Goal: Information Seeking & Learning: Find contact information

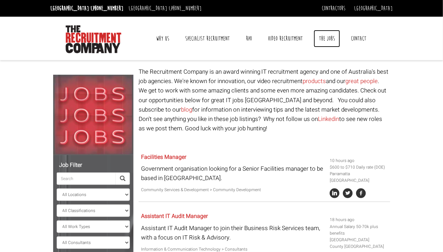
click at [323, 38] on link "The Jobs" at bounding box center [327, 38] width 26 height 17
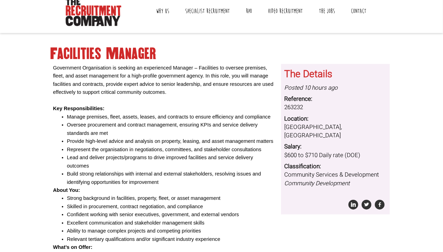
scroll to position [90, 0]
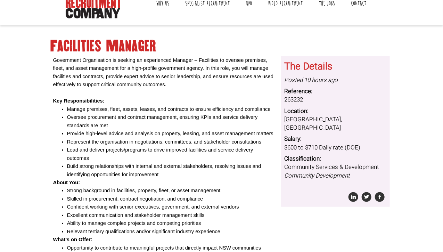
click at [242, 106] on li "Manage premises, fleet, assets, leases, and contracts to ensure efficiency and …" at bounding box center [171, 109] width 209 height 8
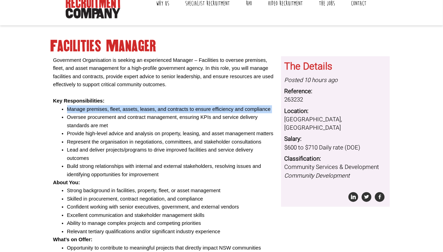
click at [242, 106] on li "Manage premises, fleet, assets, leases, and contracts to ensure efficiency and …" at bounding box center [171, 109] width 209 height 8
click at [237, 112] on li "Manage premises, fleet, assets, leases, and contracts to ensure efficiency and …" at bounding box center [171, 109] width 209 height 8
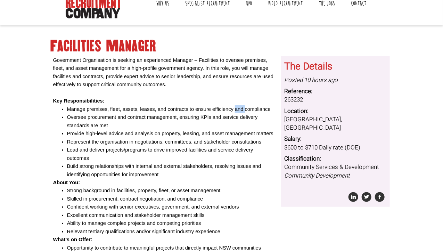
click at [237, 112] on li "Manage premises, fleet, assets, leases, and contracts to ensure efficiency and …" at bounding box center [171, 109] width 209 height 8
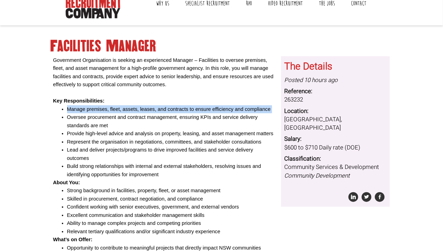
click at [237, 112] on li "Manage premises, fleet, assets, leases, and contracts to ensure efficiency and …" at bounding box center [171, 109] width 209 height 8
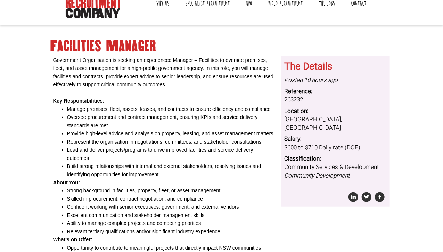
click at [230, 121] on li "Oversee procurement and contract management, ensuring KPIs and service delivery…" at bounding box center [171, 121] width 209 height 16
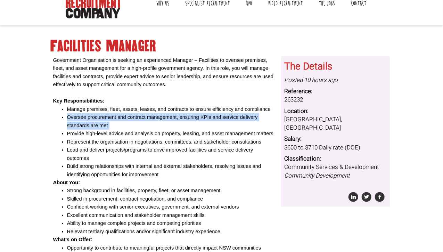
click at [230, 121] on li "Oversee procurement and contract management, ensuring KPIs and service delivery…" at bounding box center [171, 121] width 209 height 16
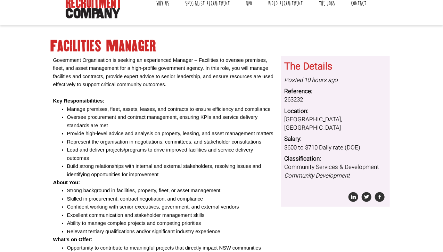
click at [237, 130] on li "Provide high-level advice and analysis on property, leasing, and asset manageme…" at bounding box center [171, 134] width 209 height 8
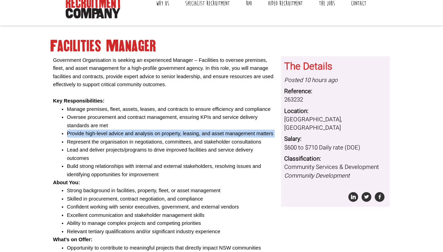
click at [237, 130] on li "Provide high-level advice and analysis on property, leasing, and asset manageme…" at bounding box center [171, 134] width 209 height 8
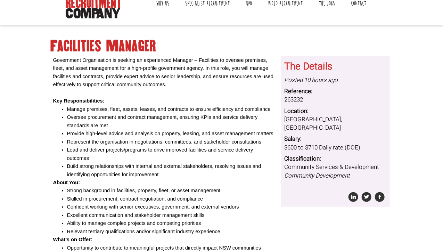
click at [230, 142] on li "Represent the organisation in negotiations, committees, and stakeholder consult…" at bounding box center [171, 142] width 209 height 8
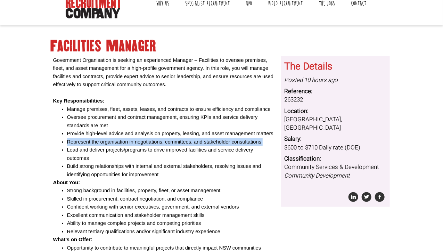
click at [230, 142] on li "Represent the organisation in negotiations, committees, and stakeholder consult…" at bounding box center [171, 142] width 209 height 8
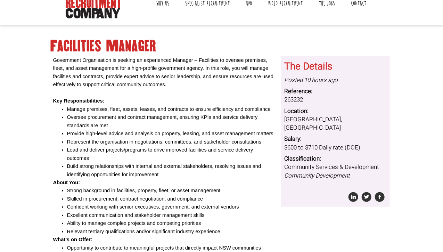
click at [241, 150] on li "Lead and deliver projects/programs to drive improved facilities and service del…" at bounding box center [171, 154] width 209 height 16
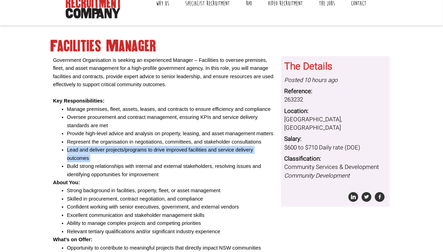
click at [241, 150] on li "Lead and deliver projects/programs to drive improved facilities and service del…" at bounding box center [171, 154] width 209 height 16
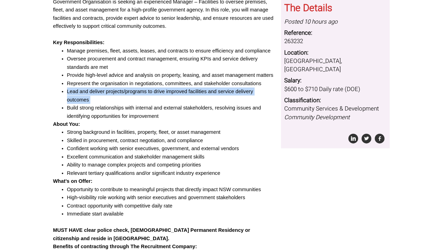
scroll to position [149, 0]
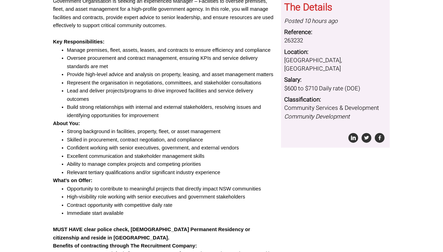
click at [200, 140] on li "Skilled in procurement, contract negotiation, and compliance" at bounding box center [171, 140] width 209 height 8
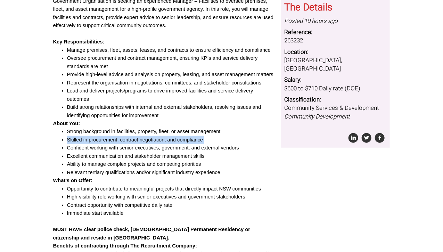
click at [200, 140] on li "Skilled in procurement, contract negotiation, and compliance" at bounding box center [171, 140] width 209 height 8
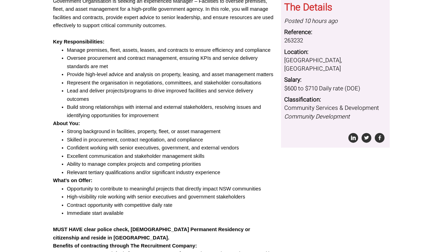
click at [211, 149] on li "Confident working with senior executives, government, and external vendors" at bounding box center [171, 148] width 209 height 8
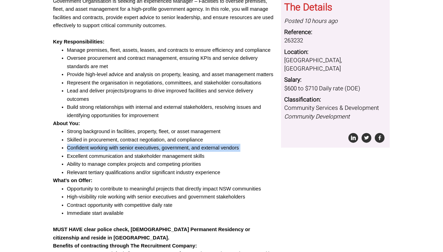
click at [211, 149] on li "Confident working with senior executives, government, and external vendors" at bounding box center [171, 148] width 209 height 8
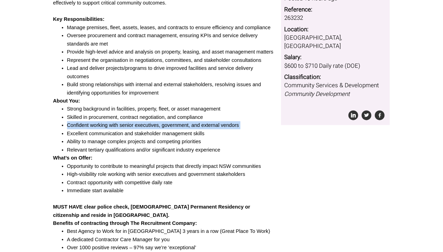
scroll to position [172, 0]
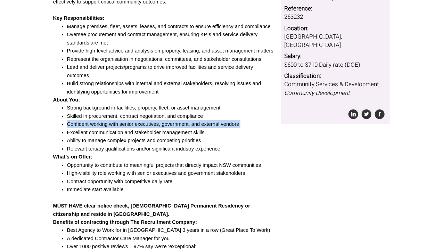
click at [180, 128] on li "Confident working with senior executives, government, and external vendors" at bounding box center [171, 124] width 209 height 8
click at [184, 134] on li "Excellent communication and stakeholder management skills" at bounding box center [171, 133] width 209 height 8
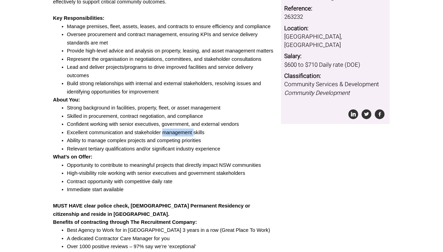
click at [184, 134] on li "Excellent communication and stakeholder management skills" at bounding box center [171, 133] width 209 height 8
click at [191, 141] on li "Ability to manage complex projects and competing priorities" at bounding box center [171, 141] width 209 height 8
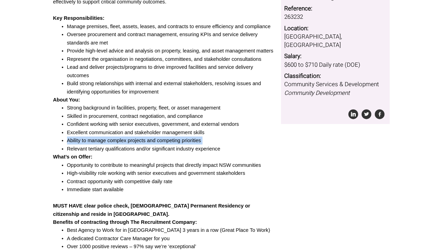
click at [191, 141] on li "Ability to manage complex projects and competing priorities" at bounding box center [171, 141] width 209 height 8
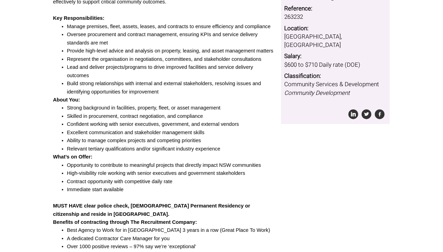
click at [194, 146] on li "Relevant tertiary qualifications and/or significant industry experience" at bounding box center [171, 149] width 209 height 8
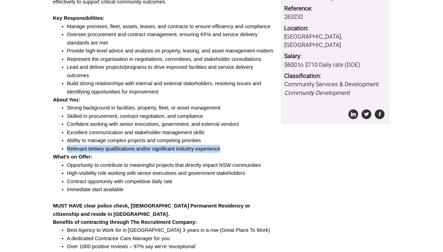
click at [194, 146] on li "Relevant tertiary qualifications and/or significant industry experience" at bounding box center [171, 149] width 209 height 8
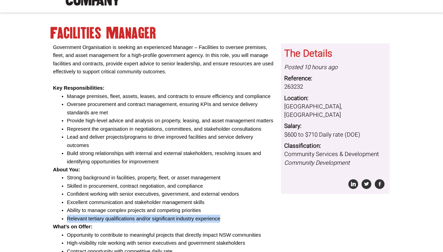
scroll to position [101, 0]
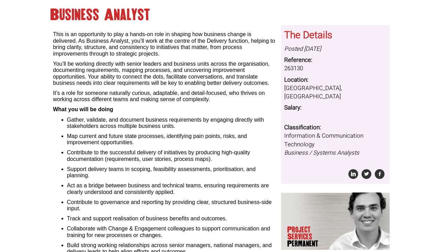
scroll to position [77, 0]
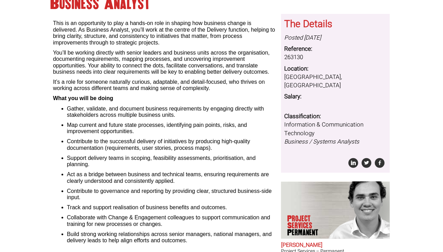
click at [163, 121] on ul "Gather, validate, and document business requirements by engaging directly with …" at bounding box center [164, 175] width 223 height 138
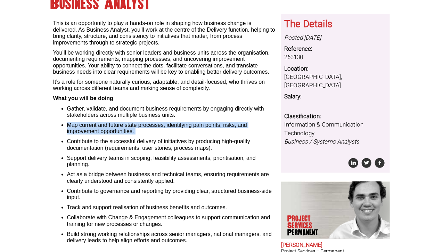
click at [163, 121] on ul "Gather, validate, and document business requirements by engaging directly with …" at bounding box center [164, 175] width 223 height 138
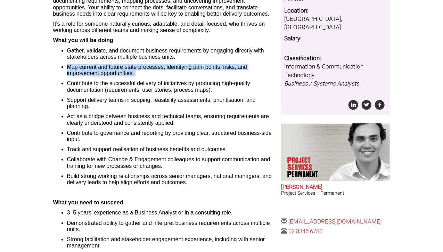
scroll to position [136, 0]
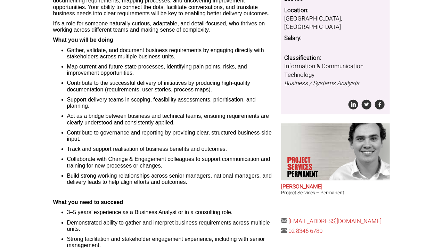
click at [125, 109] on ul "Gather, validate, and document business requirements by engaging directly with …" at bounding box center [164, 116] width 223 height 138
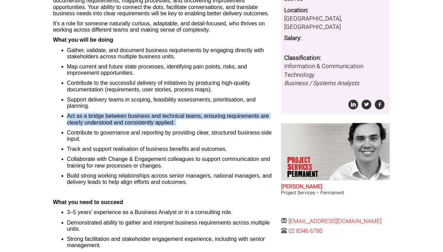
click at [125, 109] on ul "Gather, validate, and document business requirements by engaging directly with …" at bounding box center [164, 116] width 223 height 138
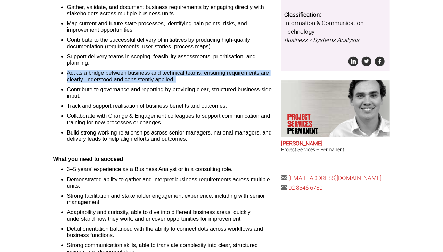
scroll to position [182, 0]
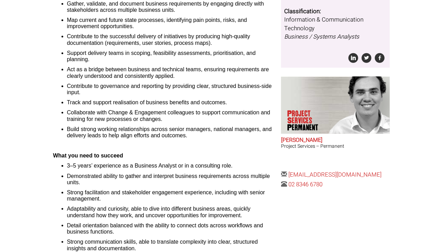
click at [125, 175] on li "Demonstrated ability to gather and interpret business requirements across multi…" at bounding box center [171, 179] width 209 height 13
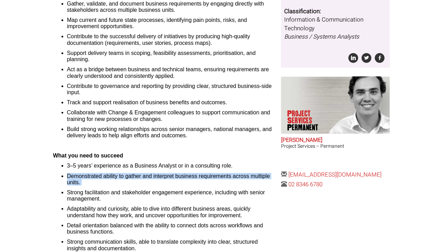
click at [125, 175] on li "Demonstrated ability to gather and interpret business requirements across multi…" at bounding box center [171, 179] width 209 height 13
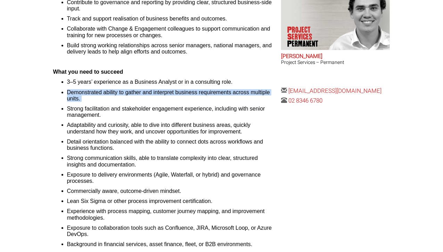
scroll to position [268, 0]
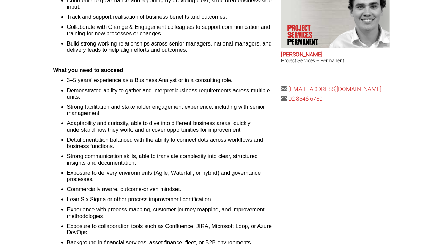
click at [125, 175] on li "Exposure to delivery environments (Agile, Waterfall, or hybrid) and governance …" at bounding box center [171, 176] width 209 height 13
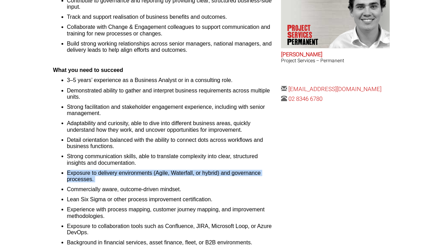
click at [125, 175] on li "Exposure to delivery environments (Agile, Waterfall, or hybrid) and governance …" at bounding box center [171, 176] width 209 height 13
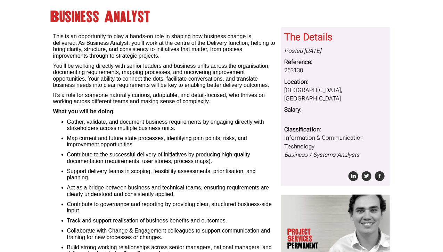
scroll to position [63, 0]
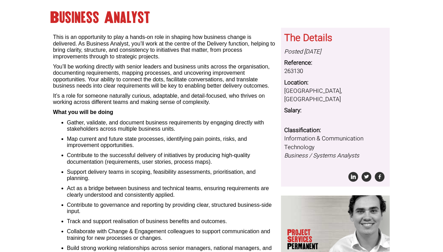
click at [127, 49] on p "This is an opportunity to play a hands-on role in shaping how business change i…" at bounding box center [164, 44] width 223 height 32
click at [109, 40] on p "This is an opportunity to play a hands-on role in shaping how business change i…" at bounding box center [164, 44] width 223 height 32
click at [108, 45] on p "This is an opportunity to play a hands-on role in shaping how business change i…" at bounding box center [164, 44] width 223 height 32
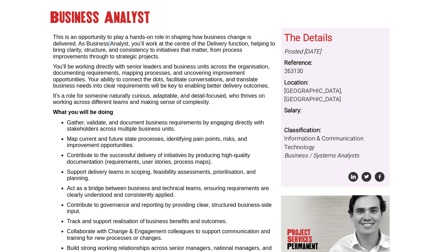
click at [108, 45] on p "This is an opportunity to play a hands-on role in shaping how business change i…" at bounding box center [164, 44] width 223 height 32
click at [112, 50] on p "This is an opportunity to play a hands-on role in shaping how business change i…" at bounding box center [164, 44] width 223 height 32
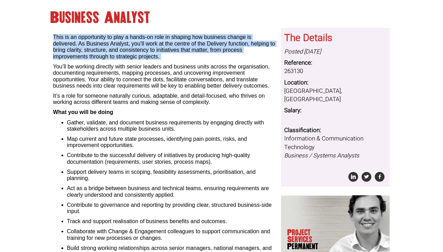
click at [112, 50] on p "This is an opportunity to play a hands-on role in shaping how business change i…" at bounding box center [164, 44] width 223 height 32
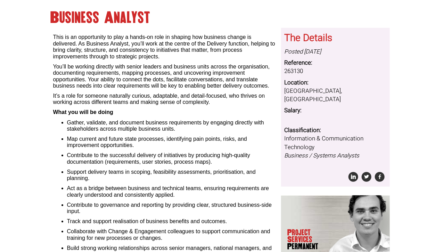
click at [124, 64] on p "You’ll be working directly with senior leaders and business units across the or…" at bounding box center [164, 77] width 223 height 26
click at [131, 71] on p "You’ll be working directly with senior leaders and business units across the or…" at bounding box center [164, 77] width 223 height 26
click at [139, 79] on p "You’ll be working directly with senior leaders and business units across the or…" at bounding box center [164, 77] width 223 height 26
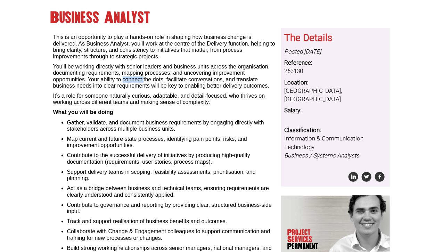
click at [139, 79] on p "You’ll be working directly with senior leaders and business units across the or…" at bounding box center [164, 77] width 223 height 26
click at [157, 88] on p "You’ll be working directly with senior leaders and business units across the or…" at bounding box center [164, 77] width 223 height 26
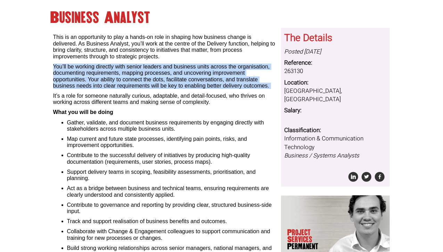
click at [157, 88] on p "You’ll be working directly with senior leaders and business units across the or…" at bounding box center [164, 77] width 223 height 26
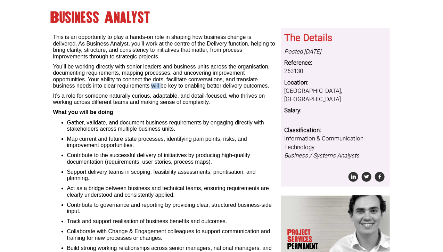
click at [157, 88] on p "You’ll be working directly with senior leaders and business units across the or…" at bounding box center [164, 77] width 223 height 26
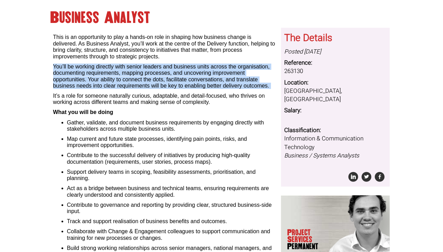
click at [157, 88] on p "You’ll be working directly with senior leaders and business units across the or…" at bounding box center [164, 77] width 223 height 26
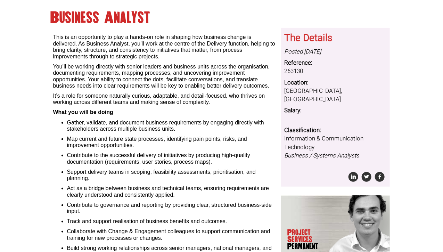
click at [162, 96] on p "It’s a role for someone naturally curious, adaptable, and detail-focused, who t…" at bounding box center [164, 99] width 223 height 13
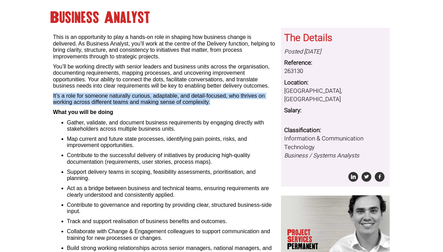
click at [162, 96] on p "It’s a role for someone naturally curious, adaptable, and detail-focused, who t…" at bounding box center [164, 99] width 223 height 13
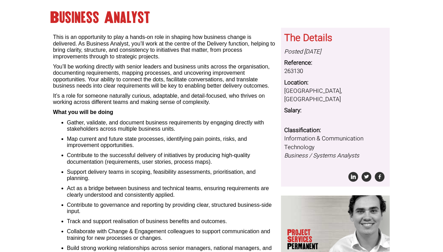
click at [137, 55] on p "This is an opportunity to play a hands-on role in shaping how business change i…" at bounding box center [164, 44] width 223 height 32
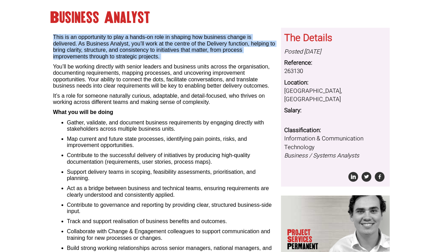
click at [137, 55] on p "This is an opportunity to play a hands-on role in shaping how business change i…" at bounding box center [164, 44] width 223 height 32
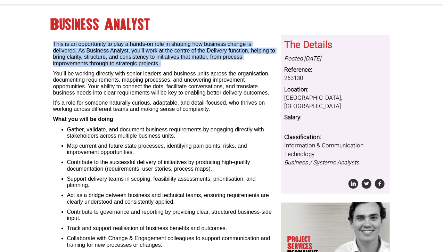
scroll to position [56, 0]
click at [145, 58] on p "This is an opportunity to play a hands-on role in shaping how business change i…" at bounding box center [164, 51] width 223 height 32
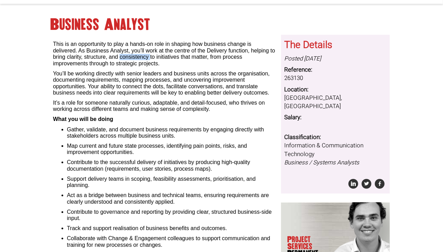
click at [145, 58] on p "This is an opportunity to play a hands-on role in shaping how business change i…" at bounding box center [164, 51] width 223 height 32
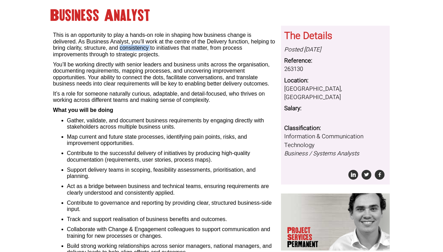
scroll to position [66, 0]
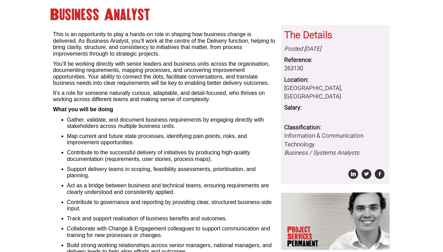
click at [147, 60] on div "This is an opportunity to play a hands-on role in shaping how business change i…" at bounding box center [164, 236] width 223 height 423
click at [157, 71] on p "You’ll be working directly with senior leaders and business units across the or…" at bounding box center [164, 74] width 223 height 26
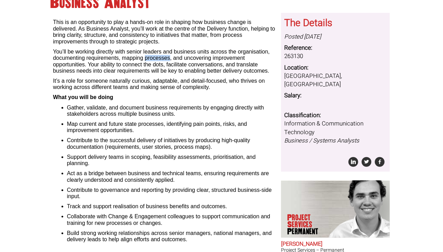
scroll to position [80, 0]
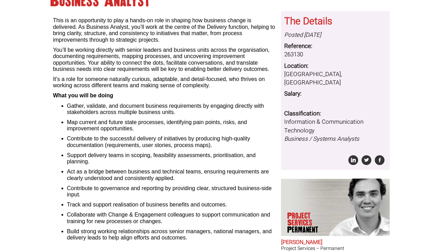
click at [174, 84] on p "It’s a role for someone naturally curious, adaptable, and detail-focused, who t…" at bounding box center [164, 82] width 223 height 13
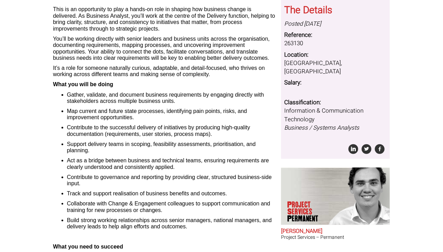
click at [163, 130] on li "Contribute to the successful delivery of initiatives by producing high-quality …" at bounding box center [171, 130] width 209 height 13
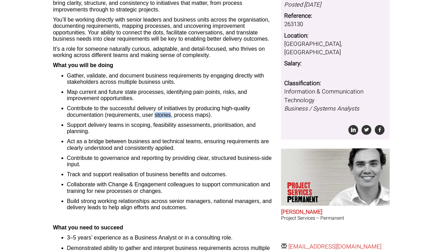
scroll to position [112, 0]
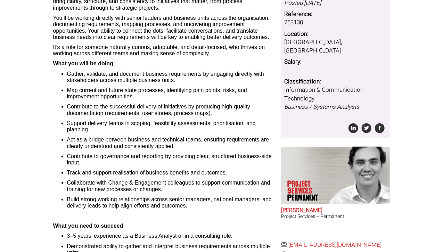
click at [163, 130] on li "Support delivery teams in scoping, feasibility assessments, prioritisation, and…" at bounding box center [171, 126] width 209 height 13
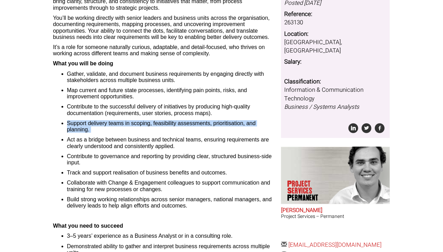
click at [163, 130] on li "Support delivery teams in scoping, feasibility assessments, prioritisation, and…" at bounding box center [171, 126] width 209 height 13
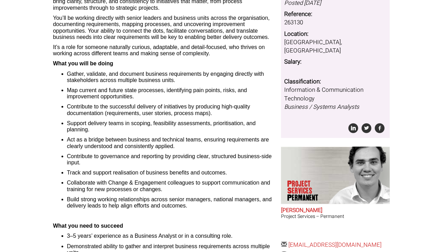
click at [166, 142] on li "Act as a bridge between business and technical teams, ensuring requirements are…" at bounding box center [171, 143] width 209 height 13
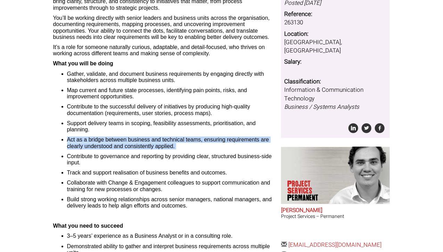
click at [166, 142] on li "Act as a bridge between business and technical teams, ensuring requirements are…" at bounding box center [171, 143] width 209 height 13
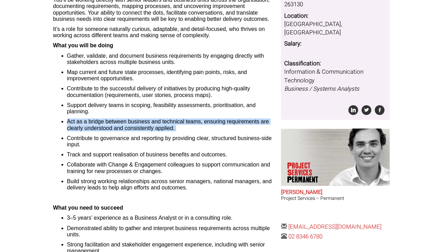
scroll to position [131, 0]
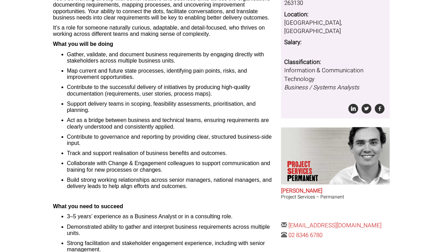
click at [163, 138] on li "Contribute to governance and reporting by providing clear, structured business-…" at bounding box center [171, 140] width 209 height 13
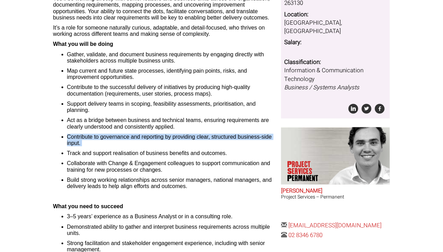
click at [163, 138] on li "Contribute to governance and reporting by providing clear, structured business-…" at bounding box center [171, 140] width 209 height 13
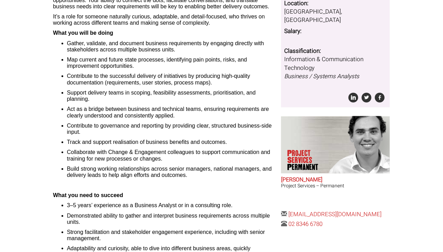
click at [163, 138] on ul "Gather, validate, and document business requirements by engaging directly with …" at bounding box center [164, 109] width 223 height 138
click at [171, 150] on li "Collaborate with Change & Engagement colleagues to support communication and tr…" at bounding box center [171, 155] width 209 height 13
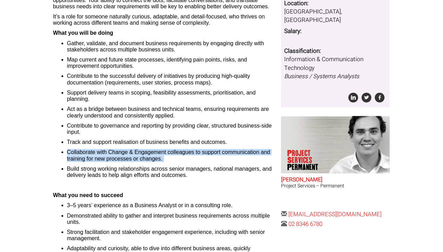
click at [171, 150] on li "Collaborate with Change & Engagement colleagues to support communication and tr…" at bounding box center [171, 155] width 209 height 13
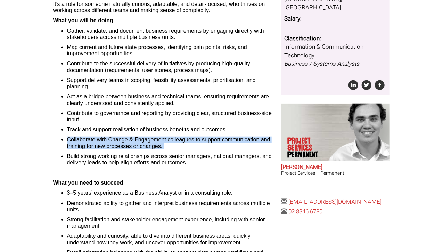
scroll to position [155, 0]
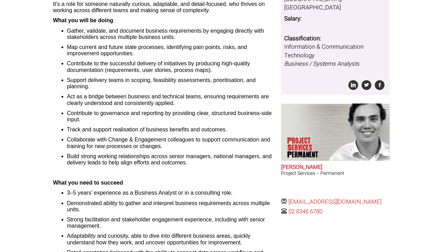
click at [167, 156] on li "Build strong working relationships across senior managers, national managers, a…" at bounding box center [171, 159] width 209 height 13
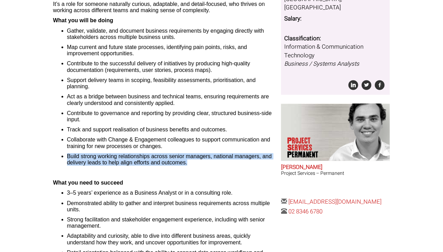
click at [167, 156] on li "Build strong working relationships across senior managers, national managers, a…" at bounding box center [171, 159] width 209 height 13
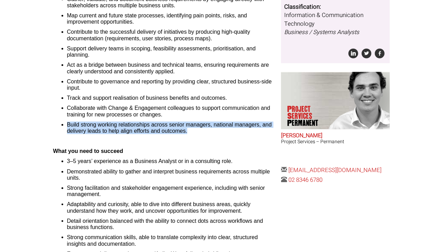
scroll to position [186, 0]
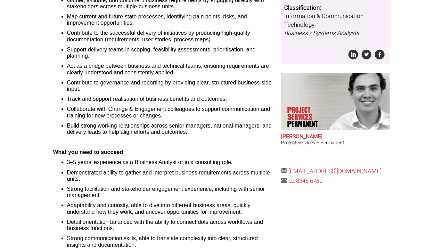
click at [163, 179] on li "Demonstrated ability to gather and interpret business requirements across multi…" at bounding box center [171, 176] width 209 height 13
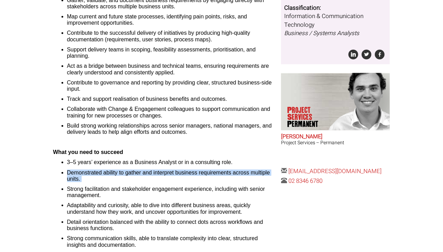
click at [163, 179] on li "Demonstrated ability to gather and interpret business requirements across multi…" at bounding box center [171, 176] width 209 height 13
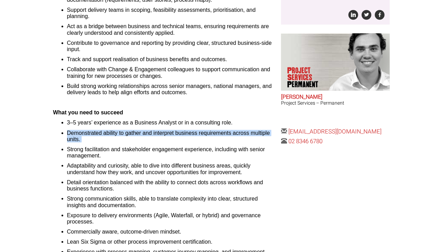
scroll to position [226, 0]
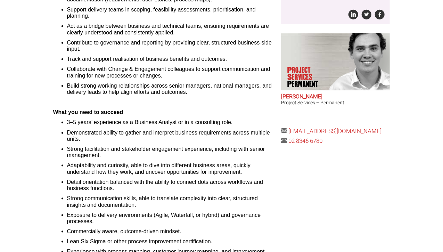
click at [166, 186] on li "Detail orientation balanced with the ability to connect dots across workflows a…" at bounding box center [171, 185] width 209 height 13
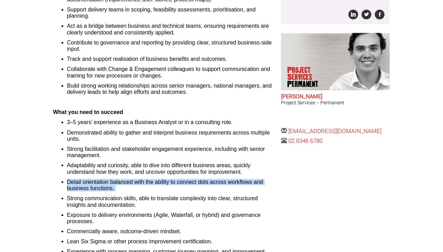
click at [166, 186] on li "Detail orientation balanced with the ability to connect dots across workflows a…" at bounding box center [171, 185] width 209 height 13
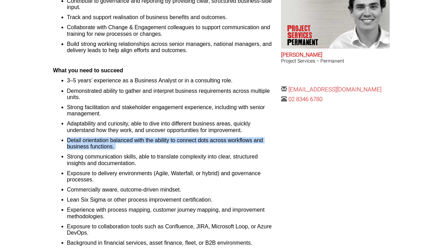
scroll to position [270, 0]
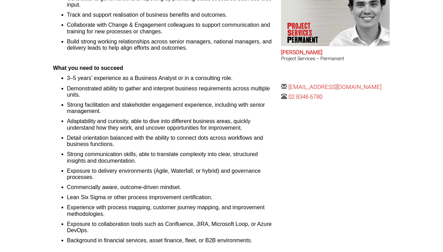
click at [166, 186] on li "Commercially aware, outcome-driven mindset." at bounding box center [171, 187] width 209 height 6
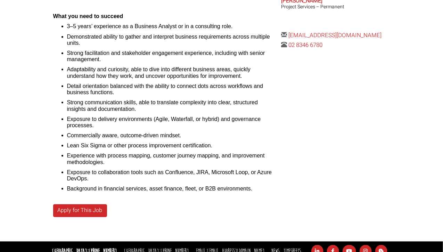
click at [166, 186] on li "Background in financial services, asset finance, fleet, or B2B environments." at bounding box center [171, 189] width 209 height 6
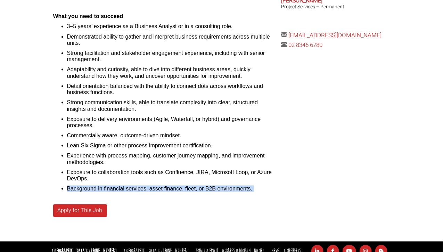
click at [166, 186] on li "Background in financial services, asset finance, fleet, or B2B environments." at bounding box center [171, 189] width 209 height 6
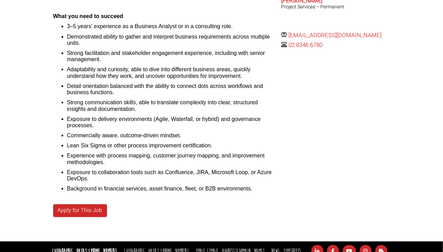
click at [149, 178] on li "Exposure to collaboration tools such as Confluence, JIRA, Microsoft Loop, or Az…" at bounding box center [171, 175] width 209 height 13
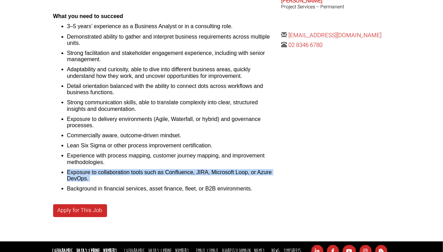
click at [149, 178] on li "Exposure to collaboration tools such as Confluence, JIRA, Microsoft Loop, or Az…" at bounding box center [171, 175] width 209 height 13
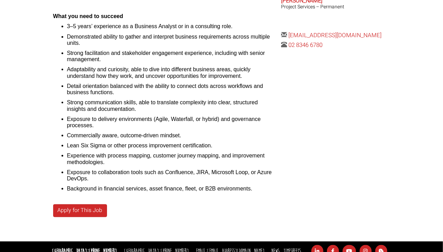
click at [162, 186] on li "Background in financial services, asset finance, fleet, or B2B environments." at bounding box center [171, 189] width 209 height 6
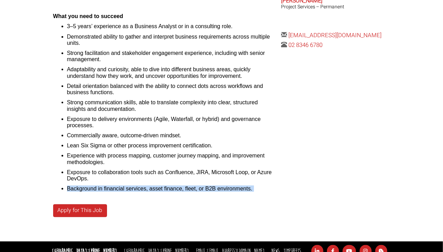
click at [162, 186] on li "Background in financial services, asset finance, fleet, or B2B environments." at bounding box center [171, 189] width 209 height 6
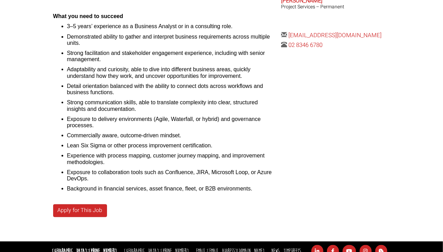
click at [125, 161] on li "Experience with process mapping, customer journey mapping, and improvement meth…" at bounding box center [171, 159] width 209 height 13
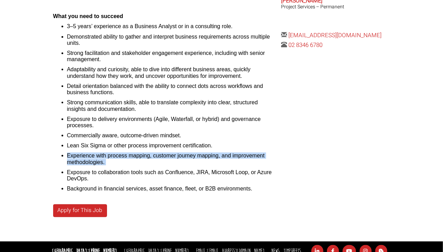
click at [125, 161] on li "Experience with process mapping, customer journey mapping, and improvement meth…" at bounding box center [171, 159] width 209 height 13
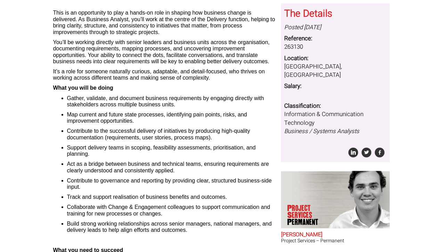
scroll to position [139, 0]
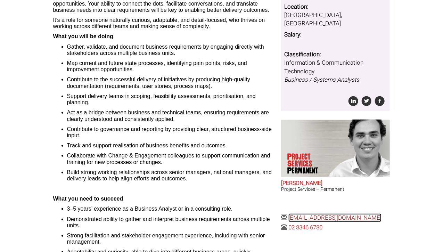
click at [382, 213] on link "samm@therecruitmentcompany.com" at bounding box center [334, 217] width 93 height 9
click at [402, 199] on body "Sydney: +61 2 8346 6700 Dublin: +353 1 697 2548 Contractors Timesheets Why Cont…" at bounding box center [221, 164] width 443 height 607
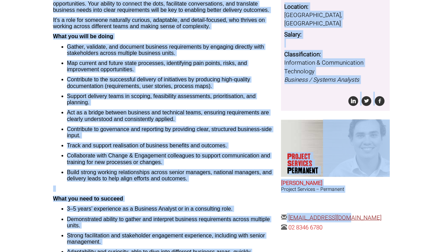
drag, startPoint x: 404, startPoint y: 204, endPoint x: 349, endPoint y: 207, distance: 55.3
click at [349, 207] on body "Sydney: +61 2 8346 6700 Dublin: +353 1 697 2548 Contractors Timesheets Why Cont…" at bounding box center [221, 164] width 443 height 607
drag, startPoint x: 418, startPoint y: 207, endPoint x: 410, endPoint y: 208, distance: 7.4
click at [418, 207] on body "Sydney: +61 2 8346 6700 Dublin: +353 1 697 2548 Contractors Timesheets Why Cont…" at bounding box center [221, 164] width 443 height 607
click at [396, 202] on body "Sydney: +61 2 8346 6700 Dublin: +353 1 697 2548 Contractors Timesheets Why Cont…" at bounding box center [221, 164] width 443 height 607
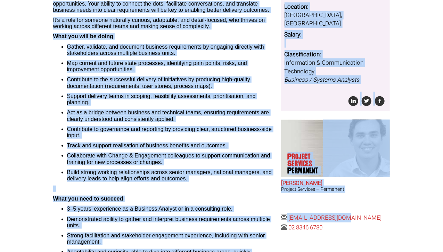
click at [400, 214] on body "Sydney: +61 2 8346 6700 Dublin: +353 1 697 2548 Contractors Timesheets Why Cont…" at bounding box center [221, 164] width 443 height 607
click at [184, 22] on p "It’s a role for someone naturally curious, adaptable, and detail-focused, who t…" at bounding box center [164, 23] width 223 height 13
drag, startPoint x: 326, startPoint y: 211, endPoint x: 288, endPoint y: 208, distance: 38.0
click at [287, 208] on body "Sydney: +61 2 8346 6700 Dublin: +353 1 697 2548 Contractors Timesheets Why Cont…" at bounding box center [221, 164] width 443 height 607
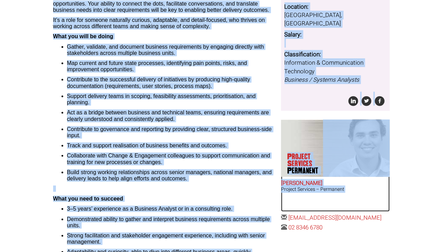
click at [384, 204] on article "Project Services Permanent Sam McKay Project Services – Permanent" at bounding box center [335, 166] width 109 height 92
click at [114, 71] on li "Map current and future state processes, identifying pain points, risks, and imp…" at bounding box center [171, 66] width 209 height 13
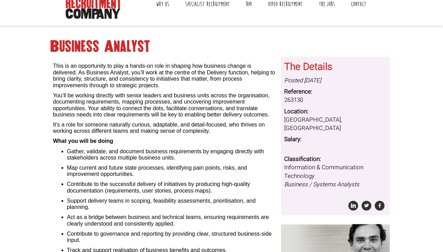
scroll to position [0, 0]
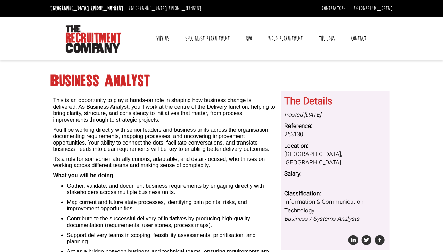
click at [199, 119] on p "This is an opportunity to play a hands-on role in shaping how business change i…" at bounding box center [164, 107] width 223 height 32
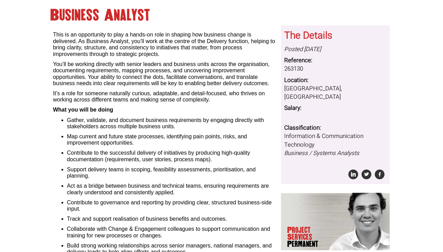
scroll to position [69, 0]
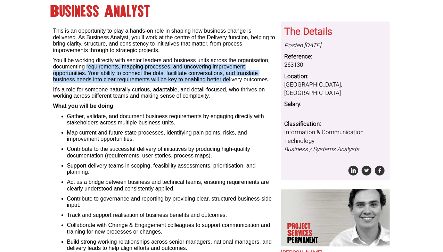
drag, startPoint x: 87, startPoint y: 66, endPoint x: 230, endPoint y: 79, distance: 144.1
click at [230, 79] on p "You’ll be working directly with senior leaders and business units across the or…" at bounding box center [164, 70] width 223 height 26
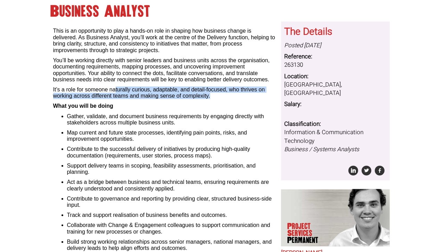
drag, startPoint x: 115, startPoint y: 87, endPoint x: 221, endPoint y: 97, distance: 106.1
click at [221, 97] on p "It’s a role for someone naturally curious, adaptable, and detail-focused, who t…" at bounding box center [164, 93] width 223 height 13
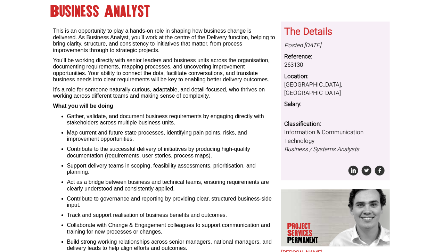
click at [210, 108] on p "What you will be doing" at bounding box center [164, 106] width 223 height 6
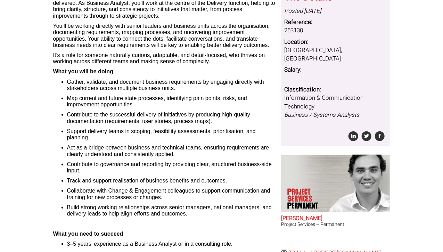
scroll to position [104, 0]
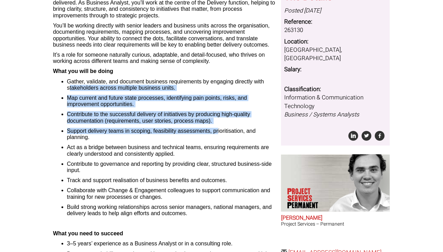
drag, startPoint x: 70, startPoint y: 85, endPoint x: 215, endPoint y: 136, distance: 153.7
click at [218, 128] on ul "Gather, validate, and document business requirements by engaging directly with …" at bounding box center [164, 148] width 223 height 138
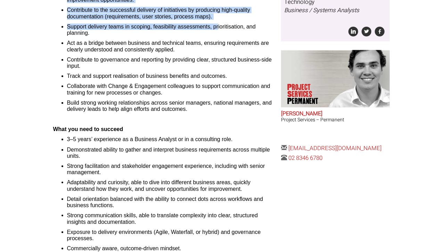
scroll to position [243, 0]
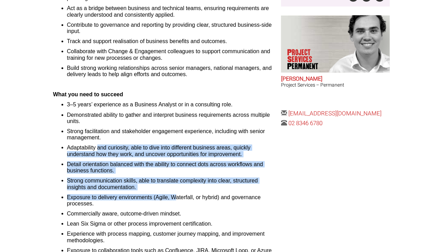
drag, startPoint x: 98, startPoint y: 145, endPoint x: 173, endPoint y: 194, distance: 89.8
click at [174, 194] on ul "3–5 years’ experience as a Business Analyst or in a consulting role. Demonstrat…" at bounding box center [164, 185] width 223 height 169
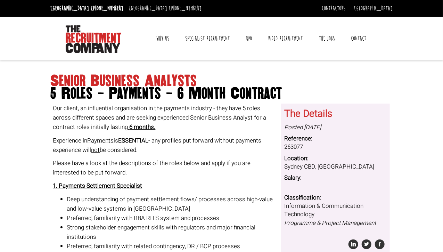
click at [213, 119] on p "Our client, an influential organisation in the payments industry - they have 5 …" at bounding box center [164, 118] width 223 height 28
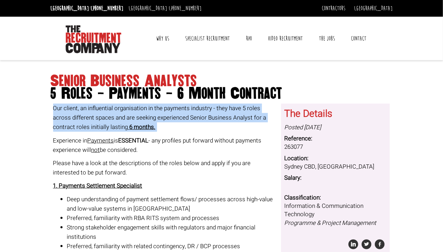
click at [213, 119] on p "Our client, an influential organisation in the payments industry - they have 5 …" at bounding box center [164, 118] width 223 height 28
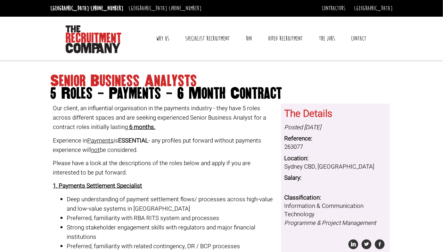
click at [214, 144] on p "Experience in Payments is ESSENTIAL - any profiles put forward without payments…" at bounding box center [164, 145] width 223 height 19
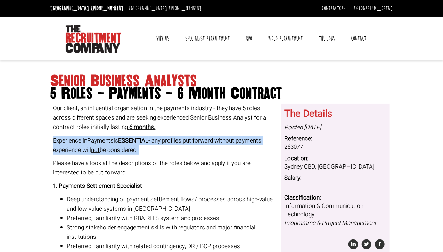
click at [214, 144] on p "Experience in Payments is ESSENTIAL - any profiles put forward without payments…" at bounding box center [164, 145] width 223 height 19
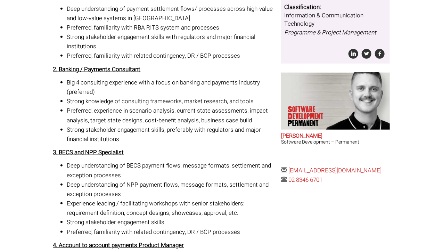
scroll to position [200, 0]
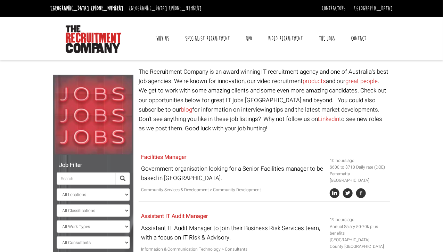
click at [361, 36] on link "Contact" at bounding box center [359, 38] width 26 height 17
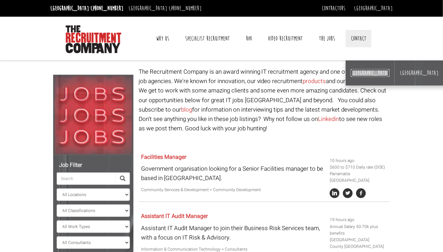
click at [357, 73] on link "[GEOGRAPHIC_DATA]" at bounding box center [370, 73] width 39 height 8
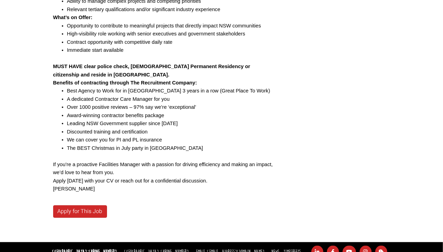
scroll to position [313, 0]
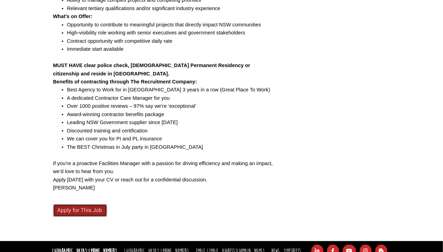
click at [92, 208] on link "Apply for This Job" at bounding box center [80, 210] width 54 height 13
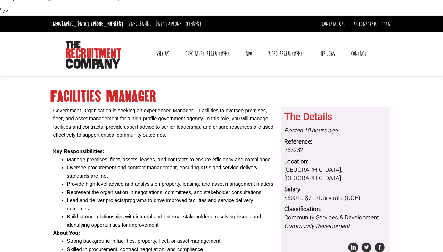
scroll to position [69, 0]
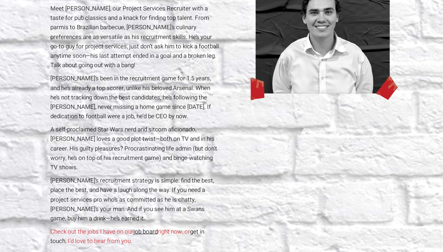
scroll to position [174, 0]
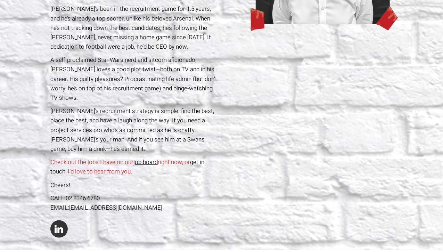
drag, startPoint x: 202, startPoint y: 200, endPoint x: 71, endPoint y: 198, distance: 131.0
click at [71, 203] on div "EMAIL: samm@therecruitmentcompany.com" at bounding box center [134, 207] width 169 height 9
copy link "samm@therecruitmentcompany.com"
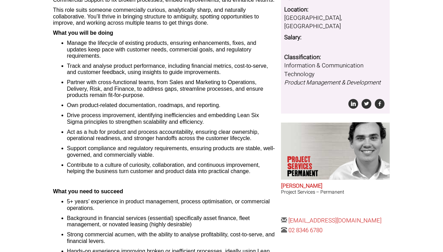
scroll to position [139, 0]
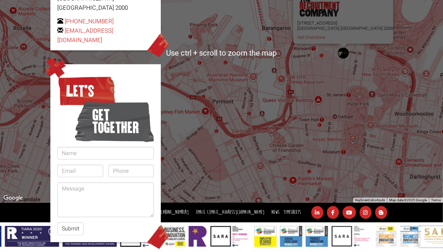
scroll to position [165, 0]
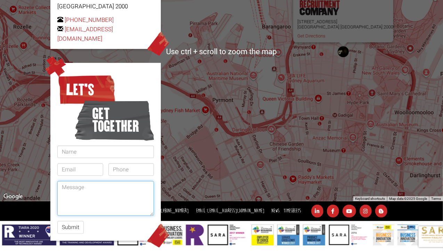
click at [130, 188] on textarea at bounding box center [105, 198] width 97 height 35
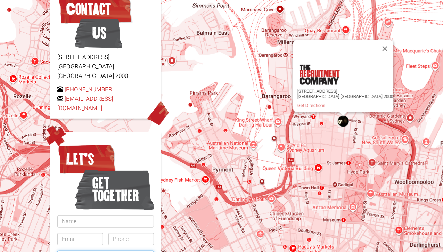
scroll to position [26, 0]
